Goal: Check status: Check status

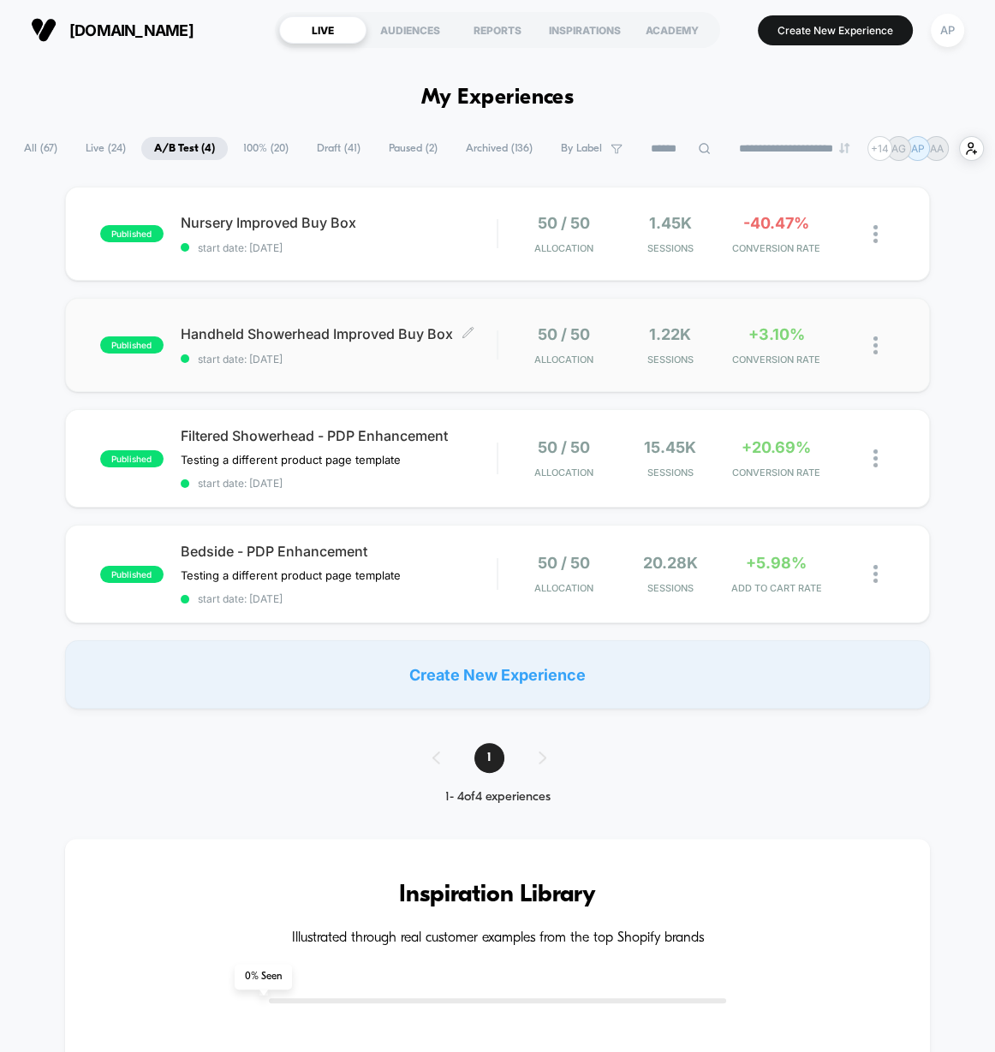
click at [451, 354] on span "start date: [DATE]" at bounding box center [339, 359] width 317 height 13
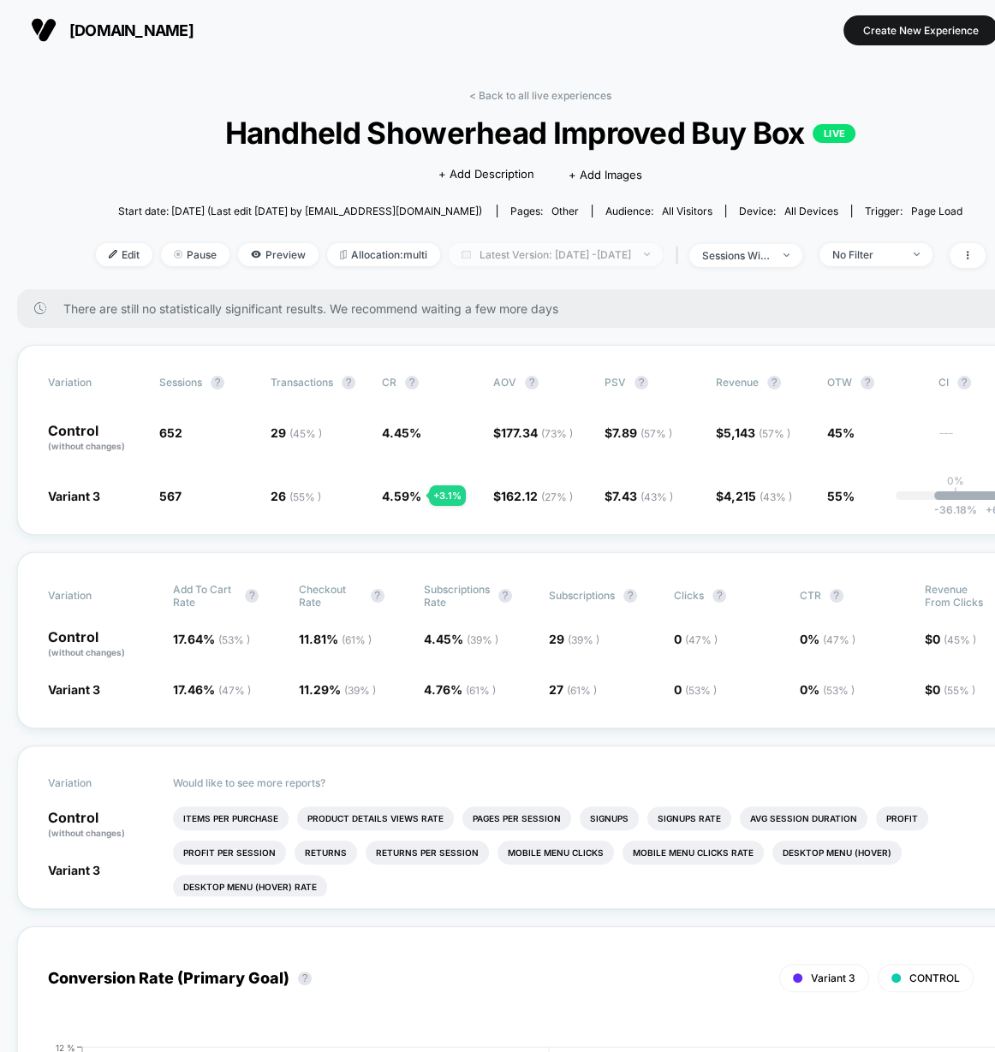
click at [518, 253] on span "Latest Version: [DATE] - [DATE]" at bounding box center [556, 254] width 214 height 23
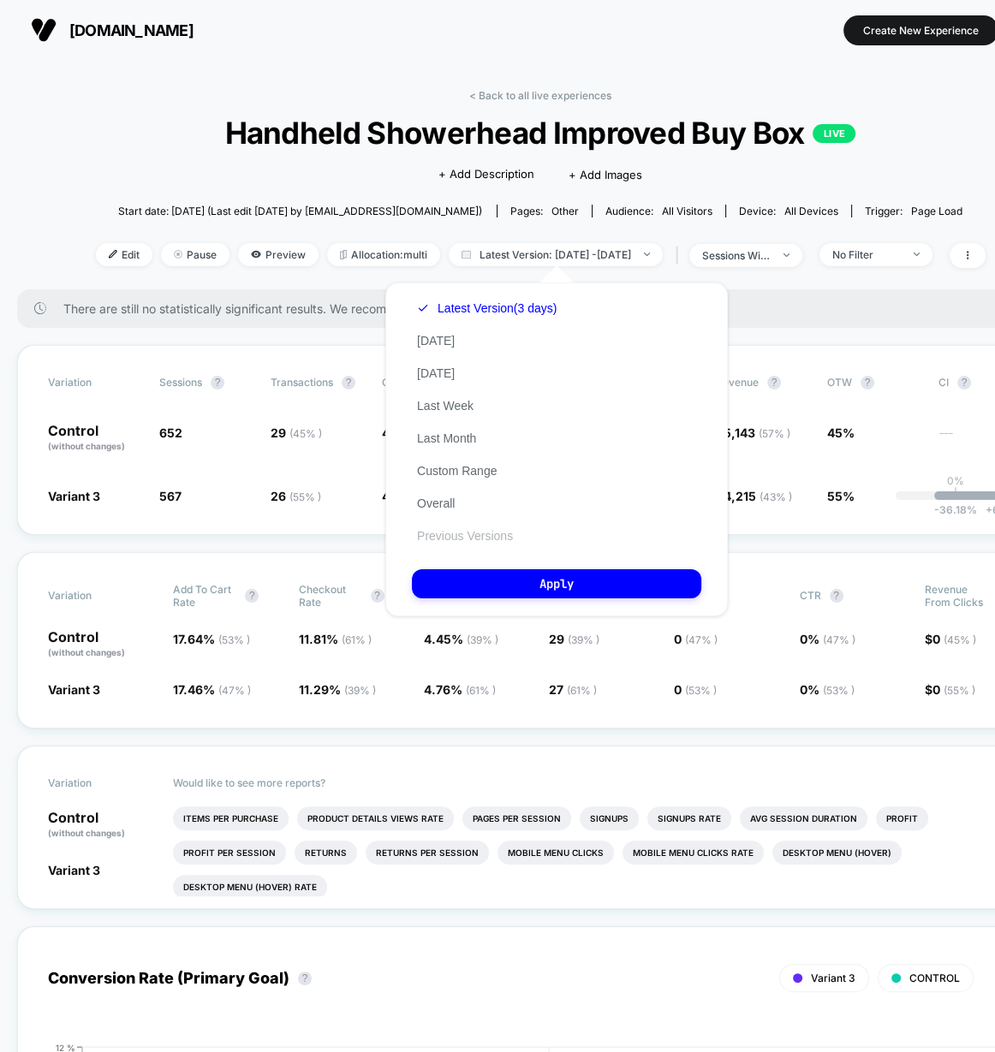
click at [502, 534] on button "Previous Versions" at bounding box center [465, 535] width 106 height 15
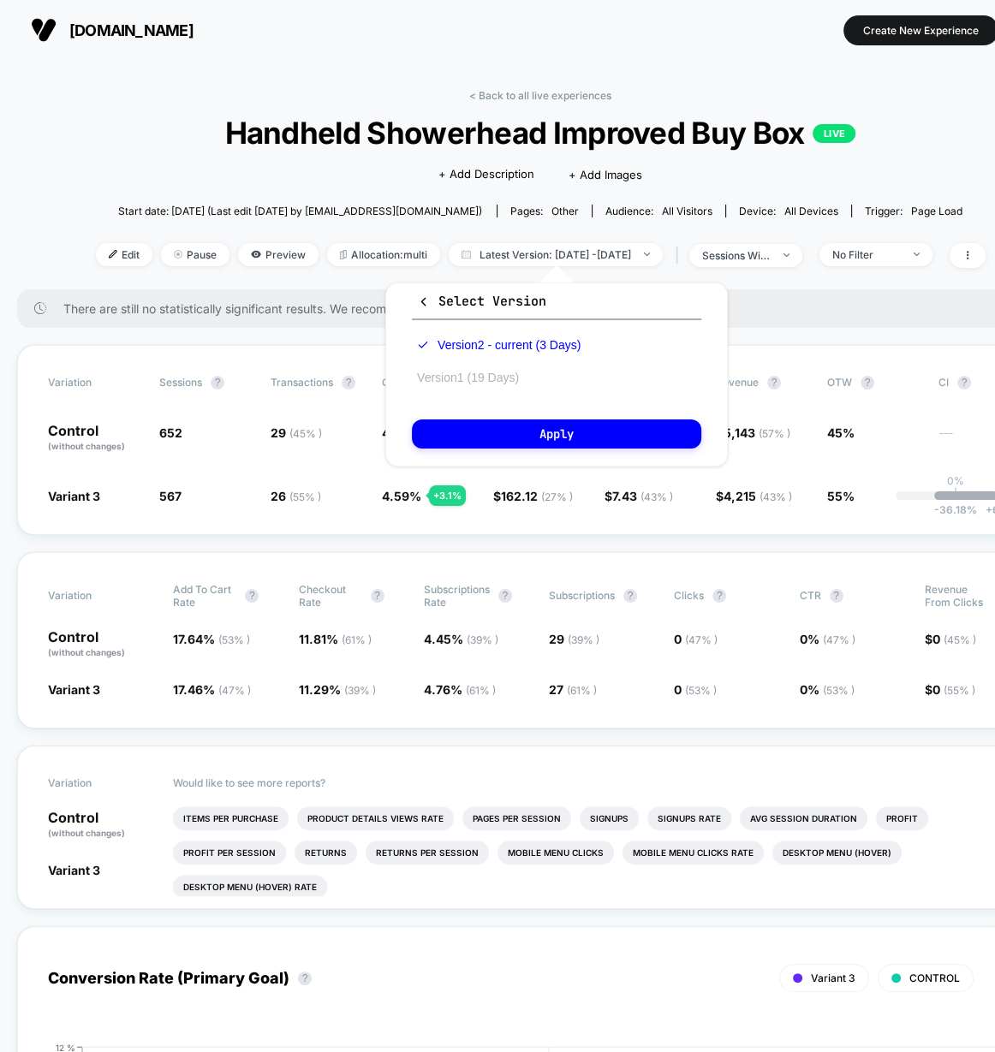
click at [507, 376] on button "Version 1 (19 Days)" at bounding box center [468, 377] width 112 height 15
click at [570, 431] on button "Apply" at bounding box center [556, 434] width 289 height 29
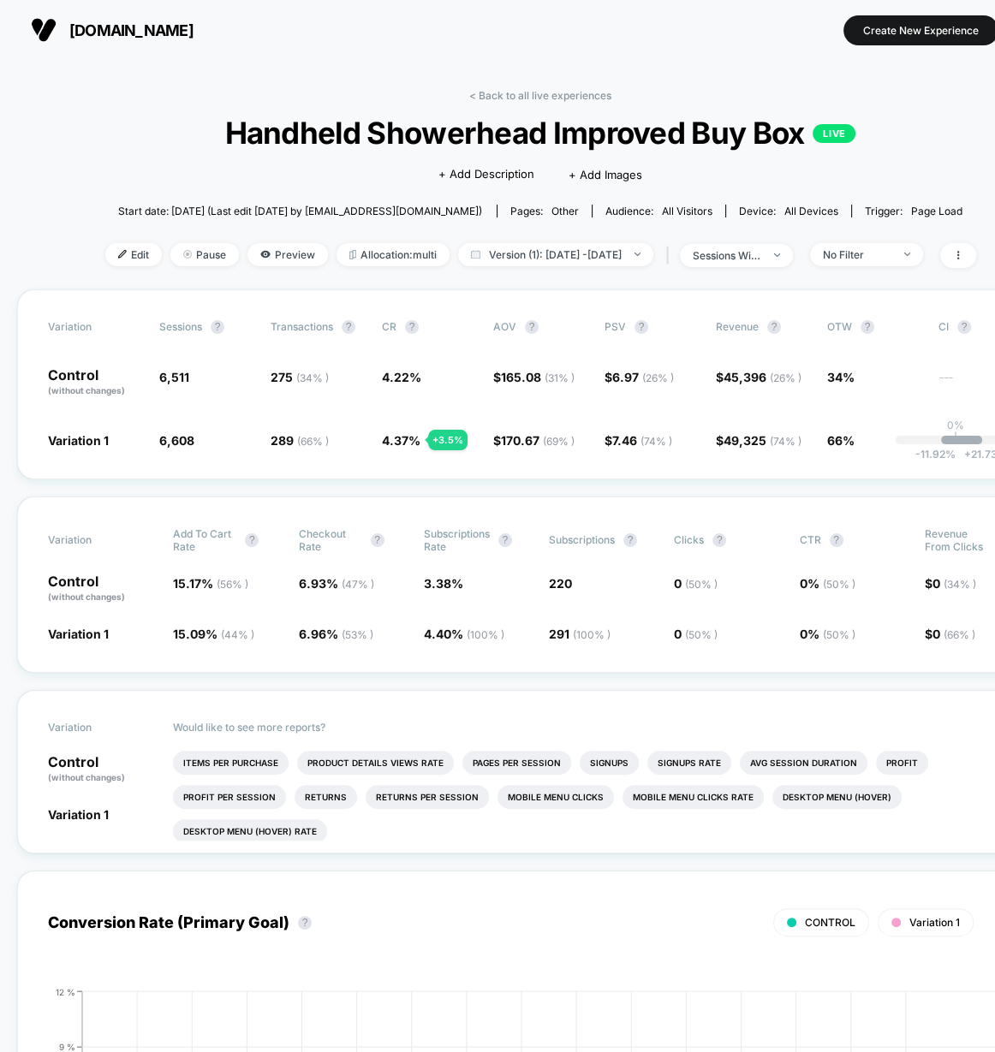
click at [548, 92] on link "< Back to all live experiences" at bounding box center [540, 95] width 142 height 13
